Goal: Obtain resource: Download file/media

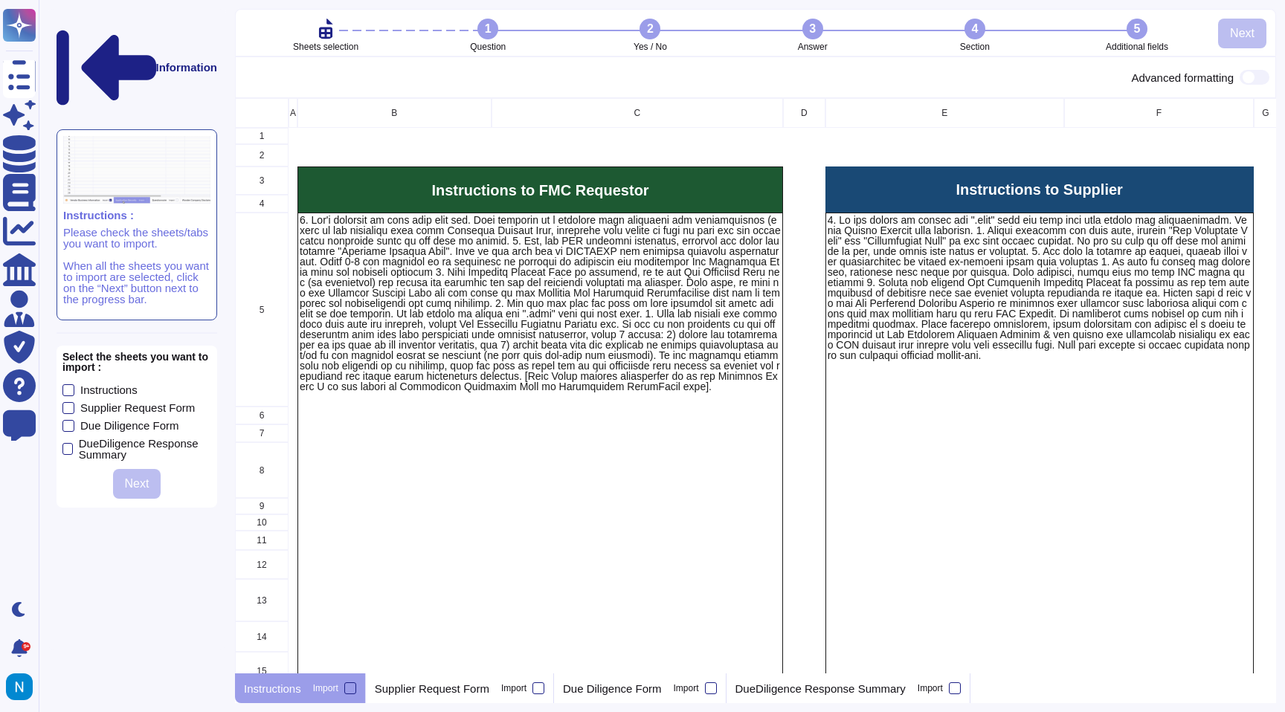
scroll to position [575, 1041]
click at [452, 693] on p "Supplier Request Form" at bounding box center [432, 688] width 114 height 11
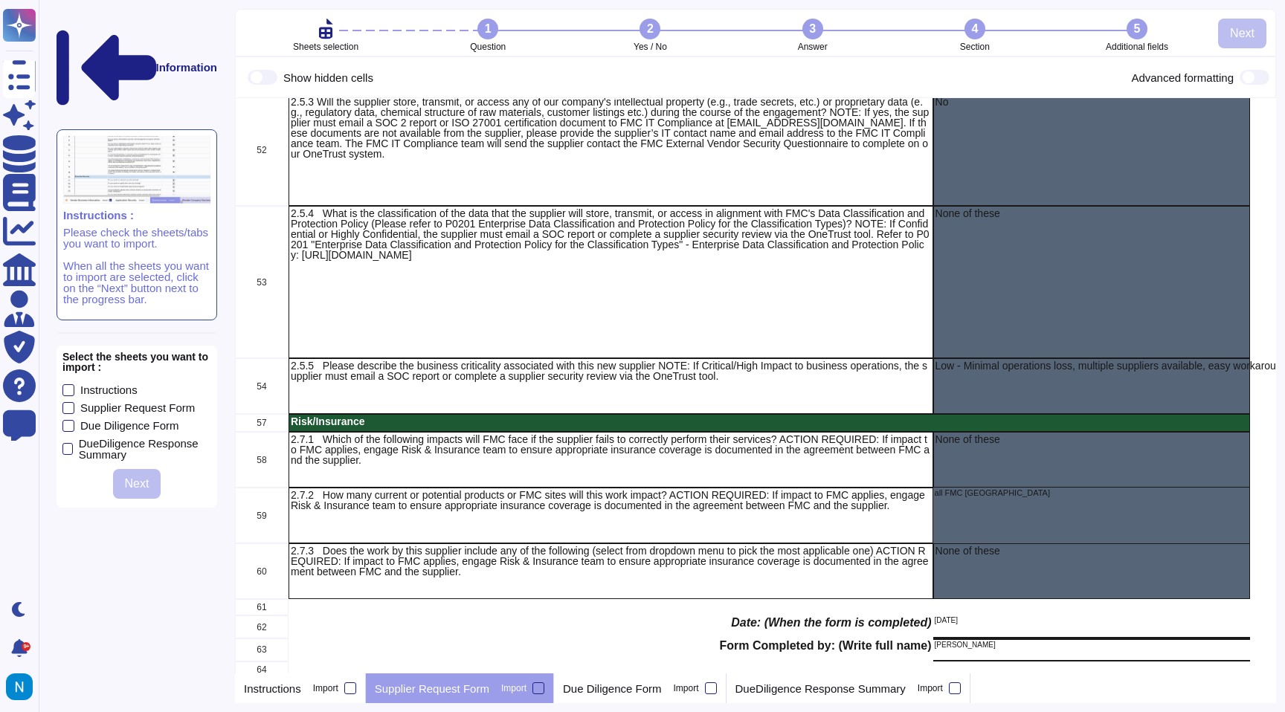
scroll to position [702, 0]
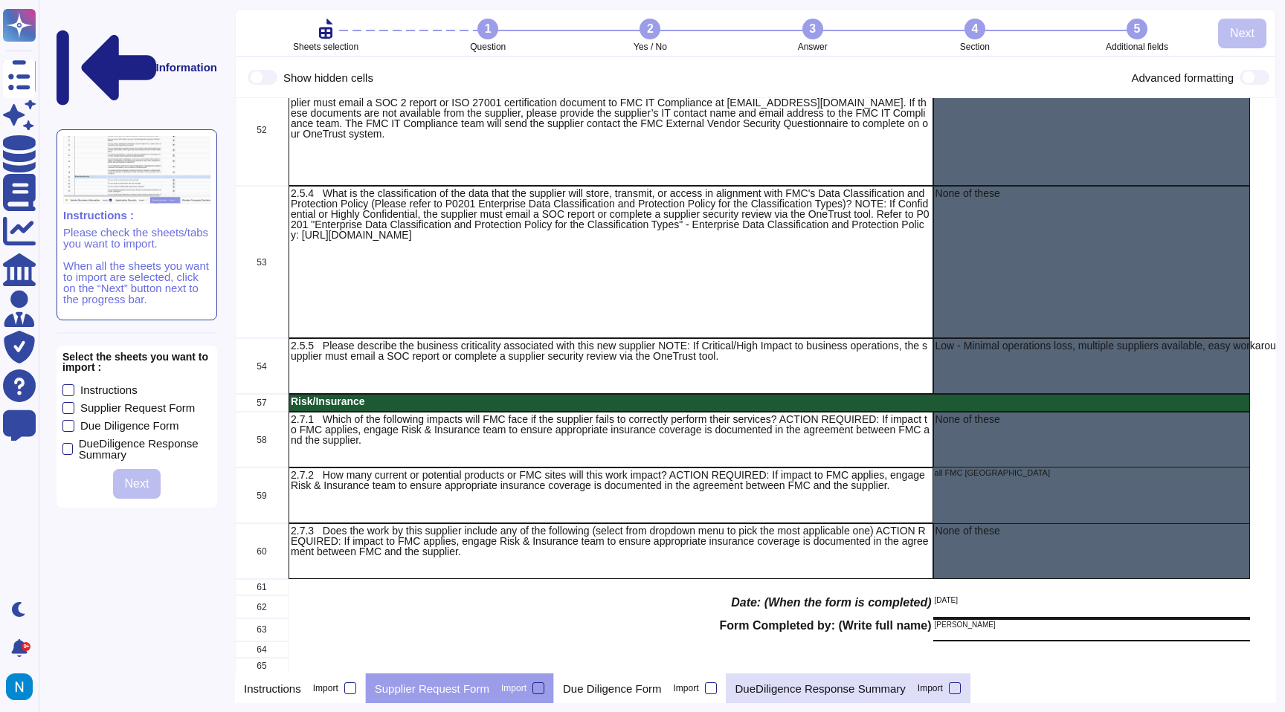
click at [784, 691] on p "DueDiligence Response Summary" at bounding box center [820, 688] width 170 height 11
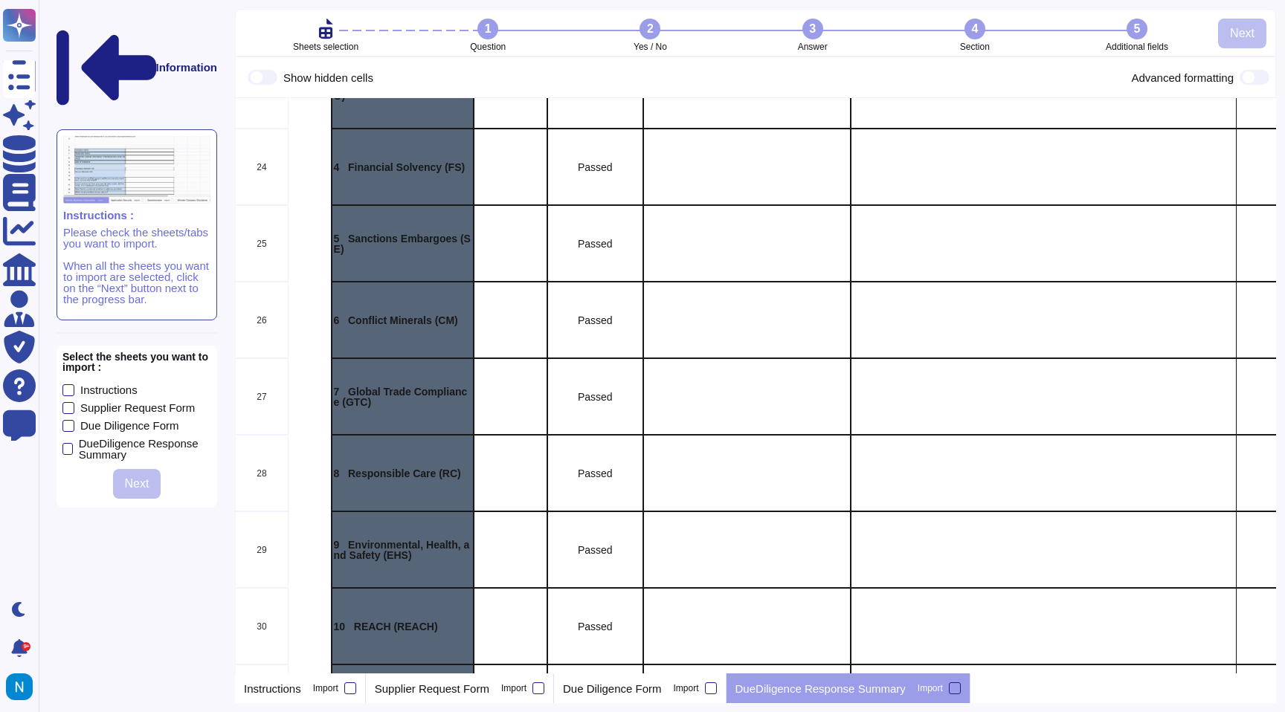
scroll to position [0, 0]
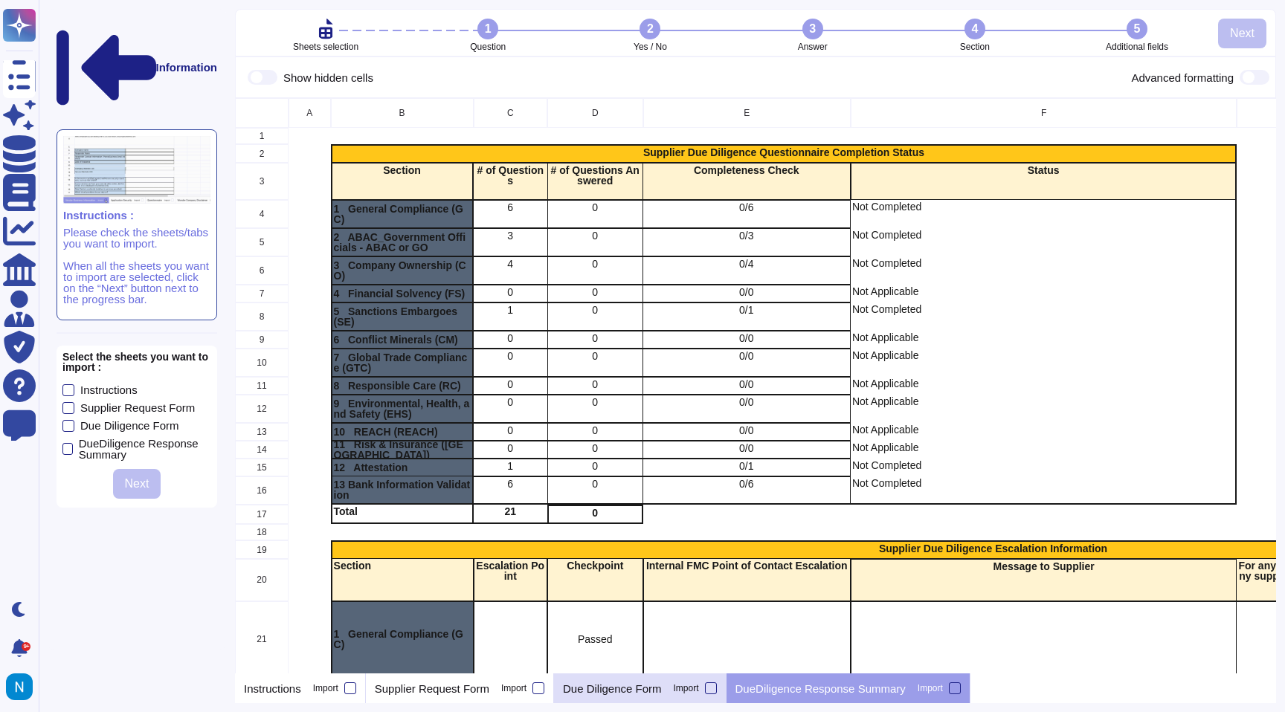
click at [639, 697] on div "Due Diligence Form Import" at bounding box center [640, 688] width 172 height 30
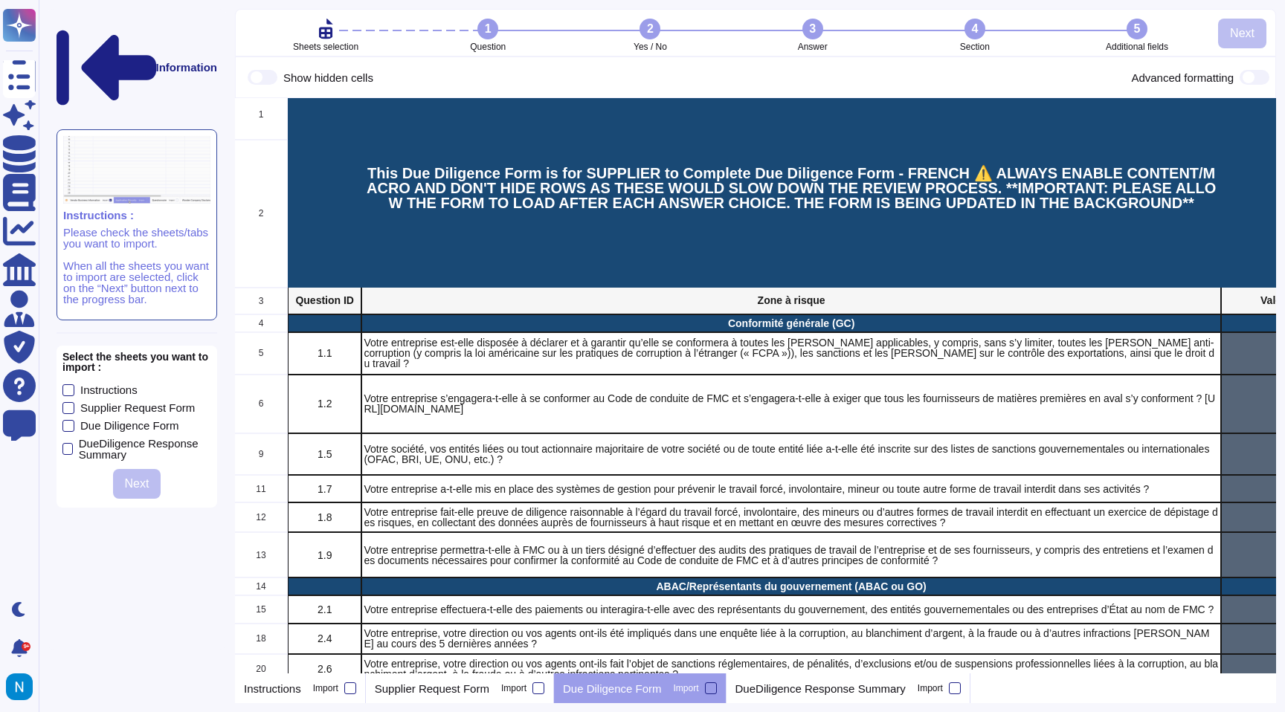
scroll to position [45, 1]
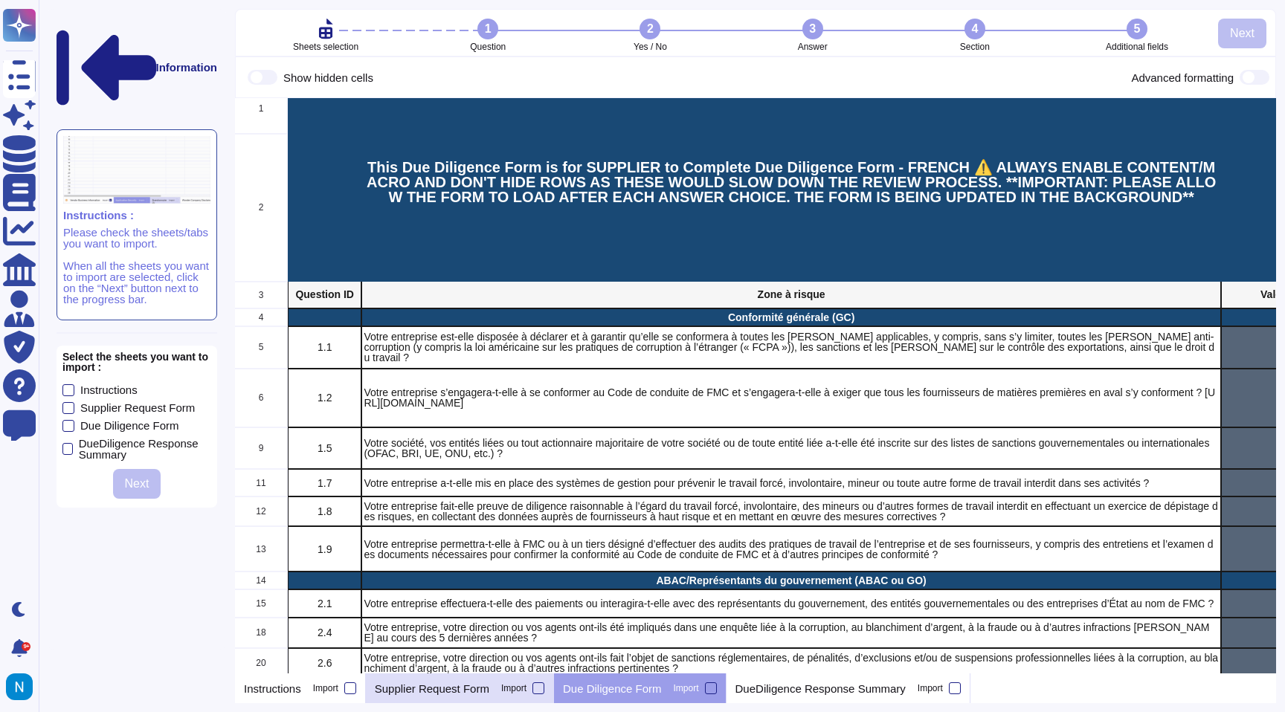
click at [445, 691] on p "Supplier Request Form" at bounding box center [432, 688] width 114 height 11
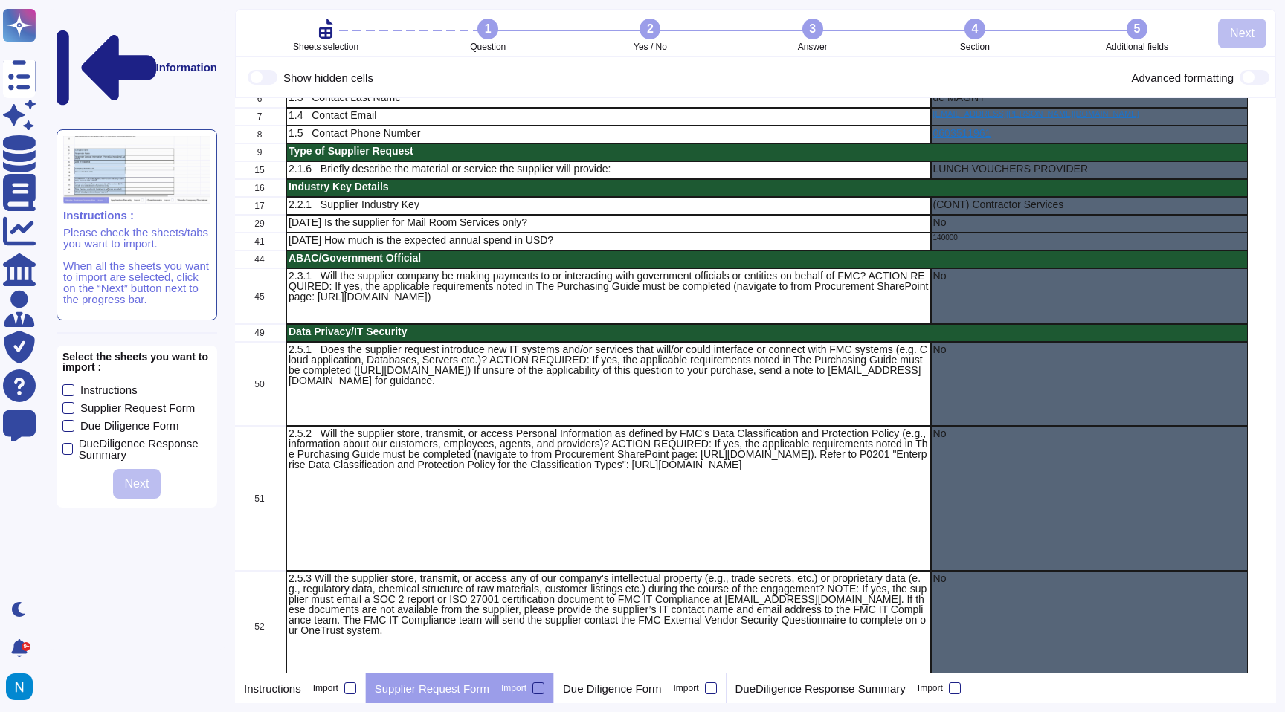
scroll to position [200, 2]
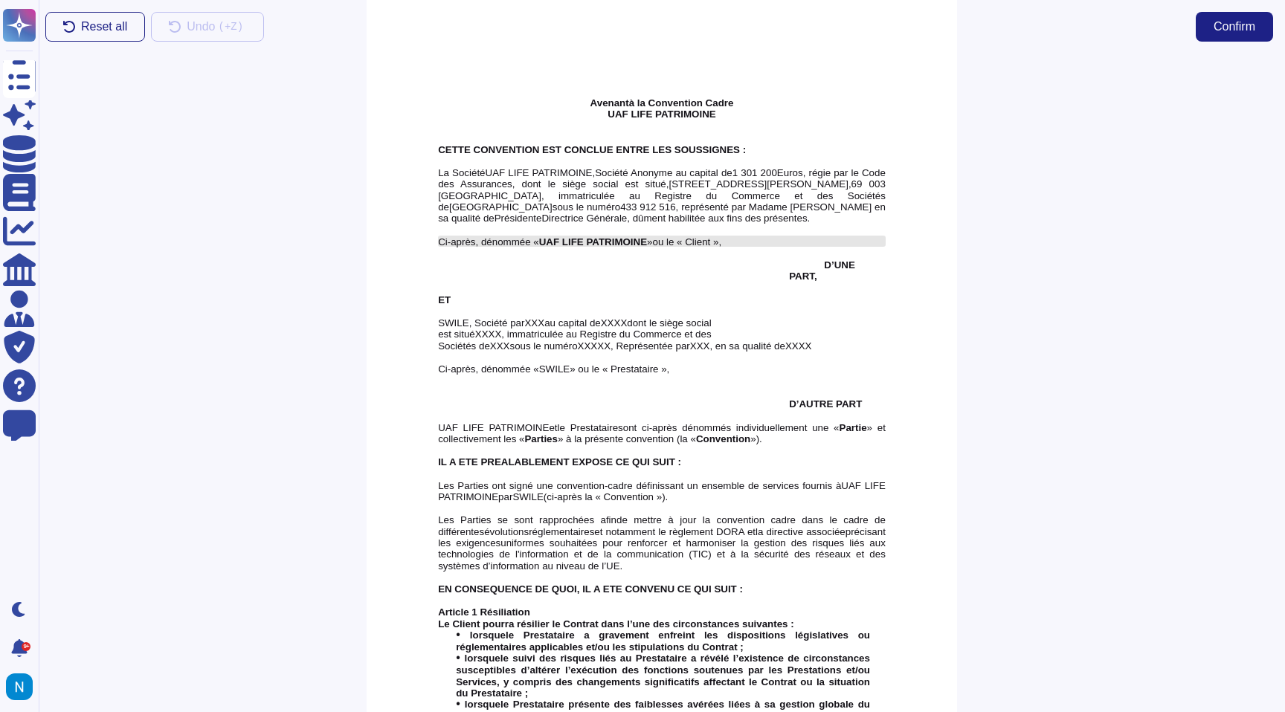
click at [721, 243] on span "ou le « Client »," at bounding box center [687, 241] width 69 height 11
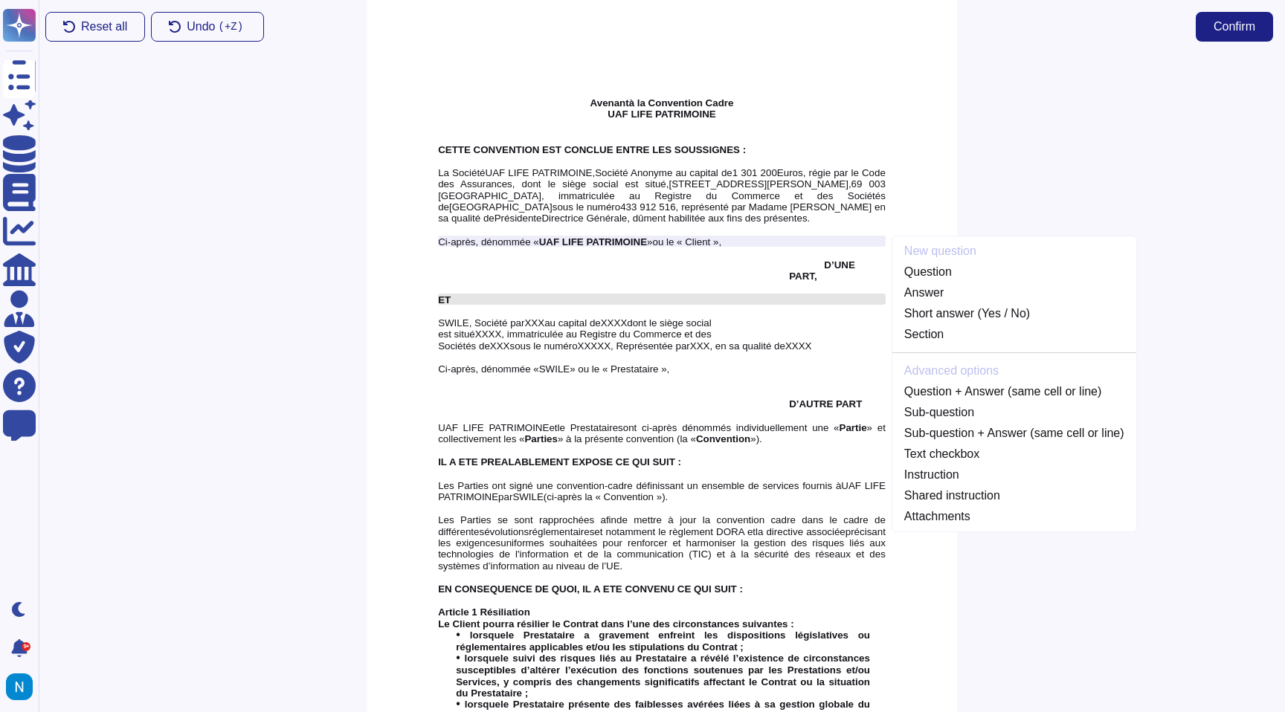
click at [674, 294] on div "ET" at bounding box center [662, 299] width 448 height 11
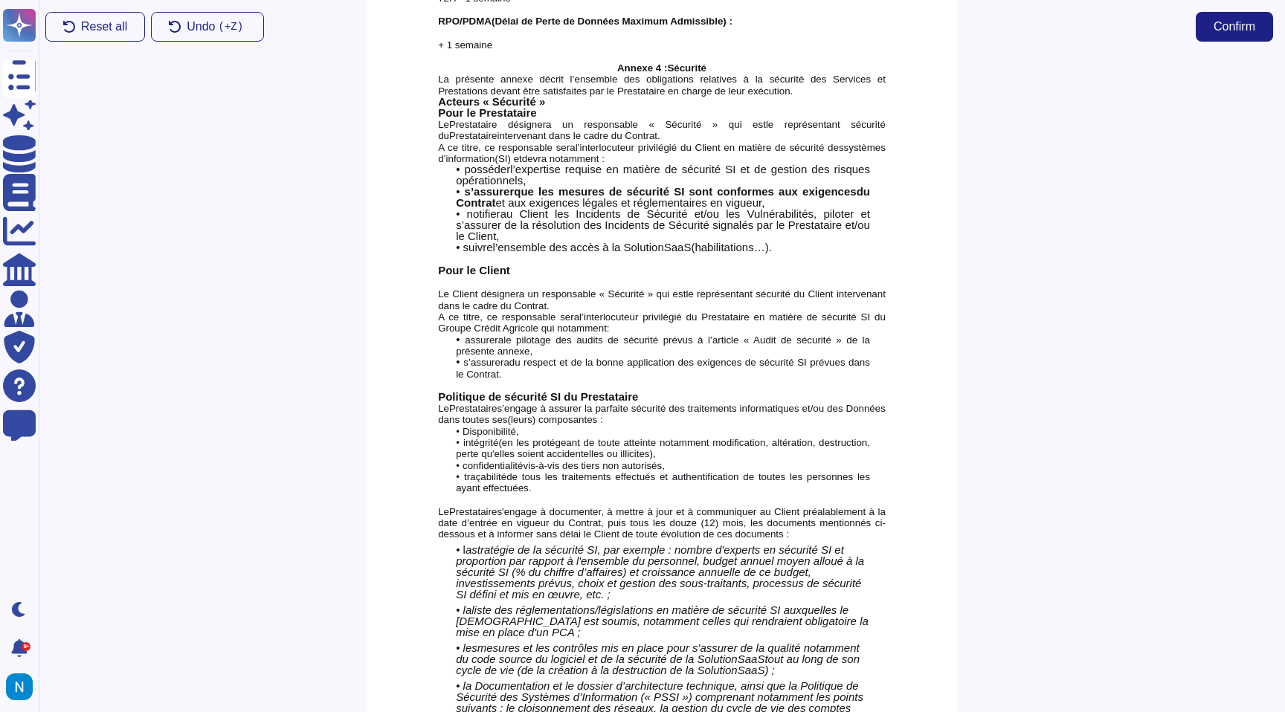
scroll to position [3578, 0]
